Goal: Information Seeking & Learning: Learn about a topic

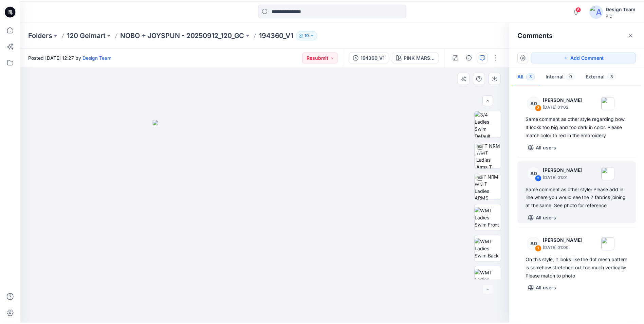
scroll to position [138, 0]
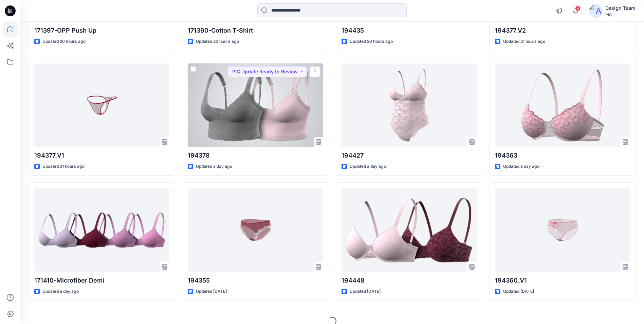
scroll to position [546, 0]
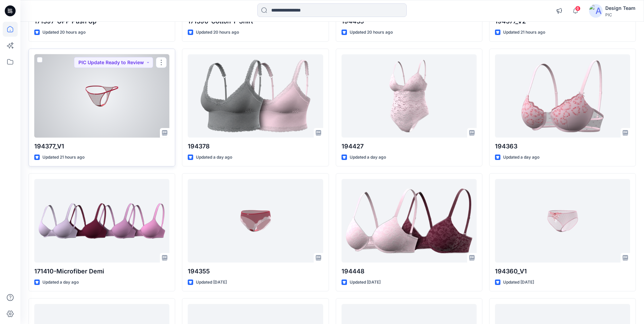
click at [138, 116] on div at bounding box center [101, 95] width 135 height 83
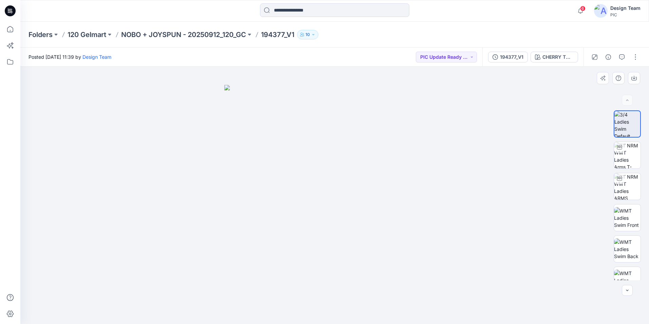
click at [342, 237] on img at bounding box center [334, 204] width 221 height 239
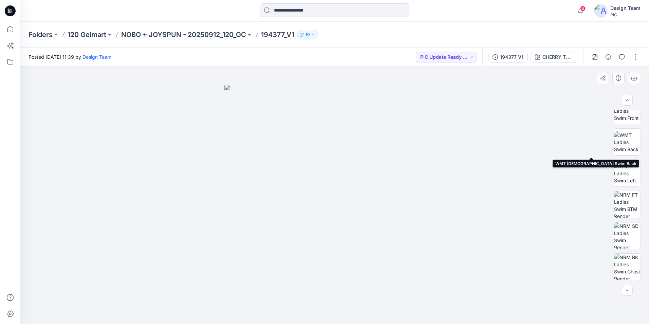
scroll to position [107, 0]
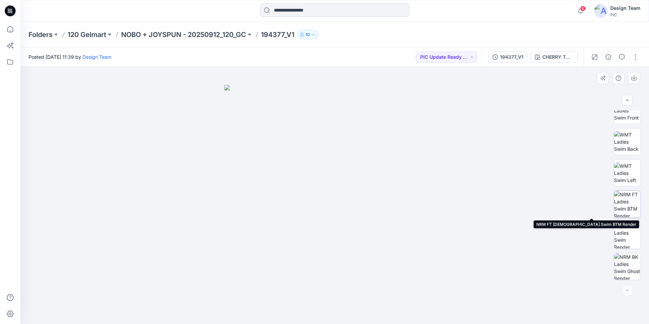
click at [627, 206] on img at bounding box center [627, 204] width 26 height 26
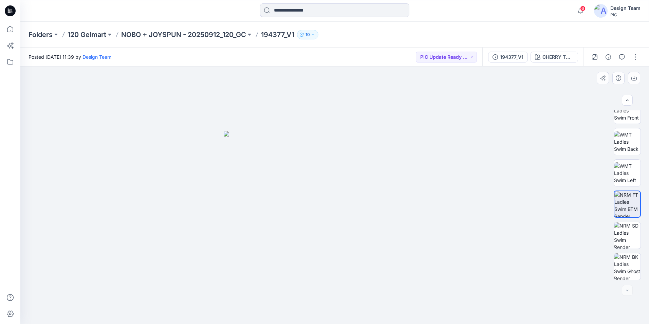
drag, startPoint x: 376, startPoint y: 255, endPoint x: 342, endPoint y: 254, distance: 33.9
click at [342, 254] on img at bounding box center [335, 227] width 222 height 193
click at [624, 243] on img at bounding box center [627, 235] width 26 height 26
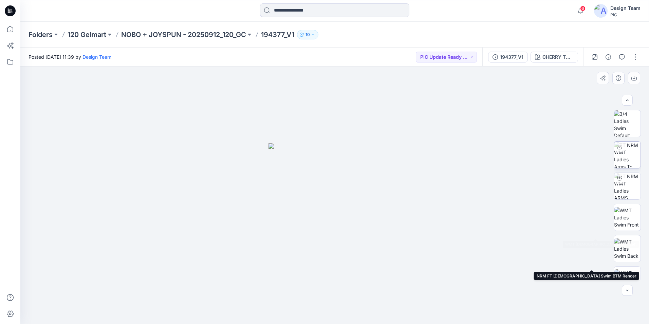
scroll to position [0, 0]
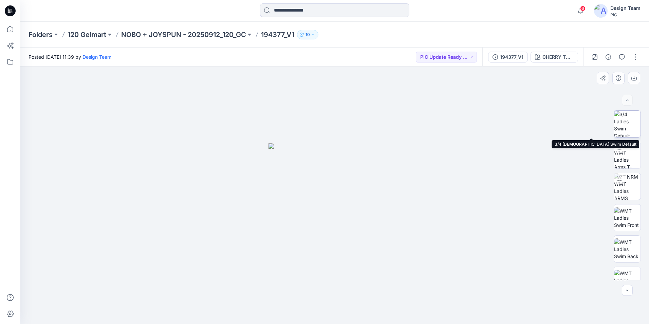
click at [630, 128] on img at bounding box center [627, 124] width 26 height 26
drag, startPoint x: 315, startPoint y: 239, endPoint x: 421, endPoint y: 219, distance: 108.2
click at [361, 234] on img at bounding box center [334, 204] width 221 height 239
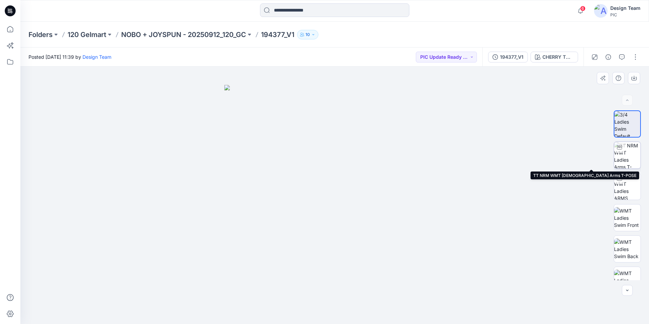
click at [618, 158] on img at bounding box center [627, 155] width 26 height 26
